Goal: Information Seeking & Learning: Understand process/instructions

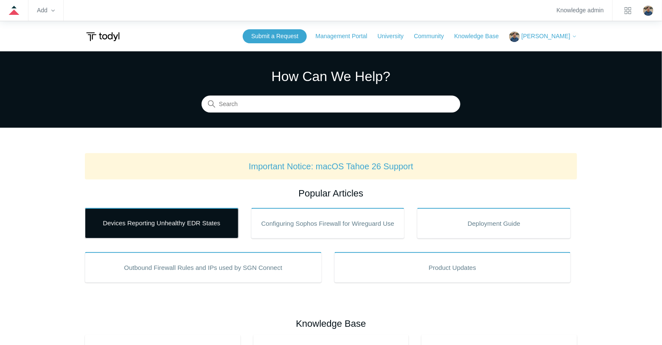
click at [153, 217] on link "Devices Reporting Unhealthy EDR States" at bounding box center [162, 223] width 154 height 31
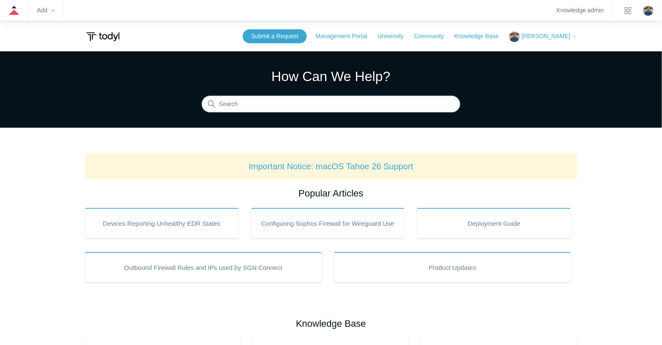
click at [235, 109] on input "Search" at bounding box center [331, 104] width 259 height 17
type input "macos 15"
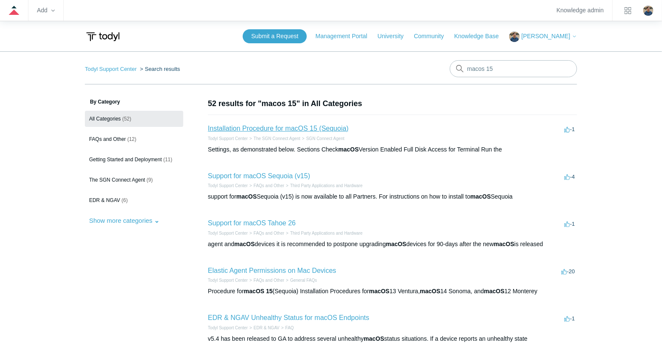
click at [237, 126] on link "Installation Procedure for macOS 15 (Sequoia)" at bounding box center [278, 128] width 141 height 7
